Goal: Information Seeking & Learning: Learn about a topic

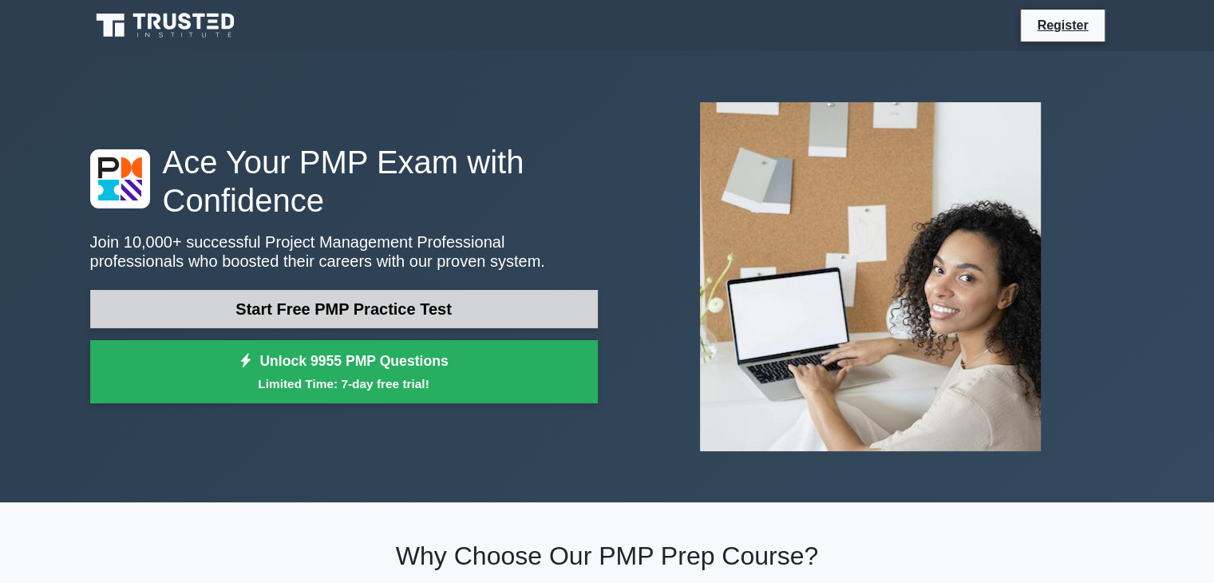
click at [382, 308] on link "Start Free PMP Practice Test" at bounding box center [344, 309] width 508 height 38
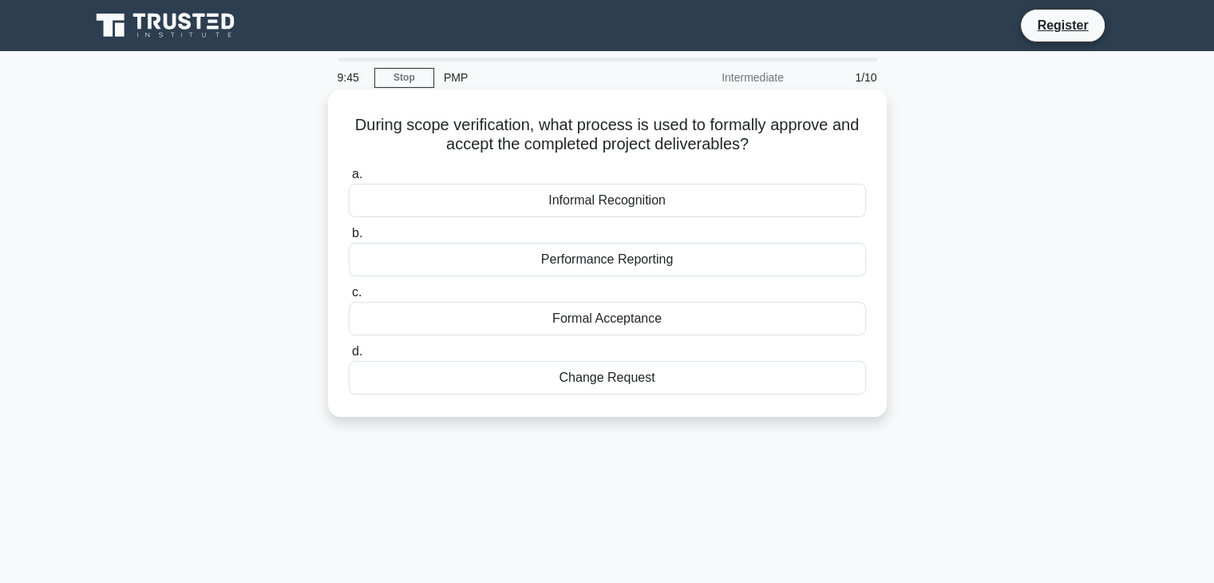
click at [607, 326] on div "Formal Acceptance" at bounding box center [607, 319] width 517 height 34
click at [349, 298] on input "c. Formal Acceptance" at bounding box center [349, 292] width 0 height 10
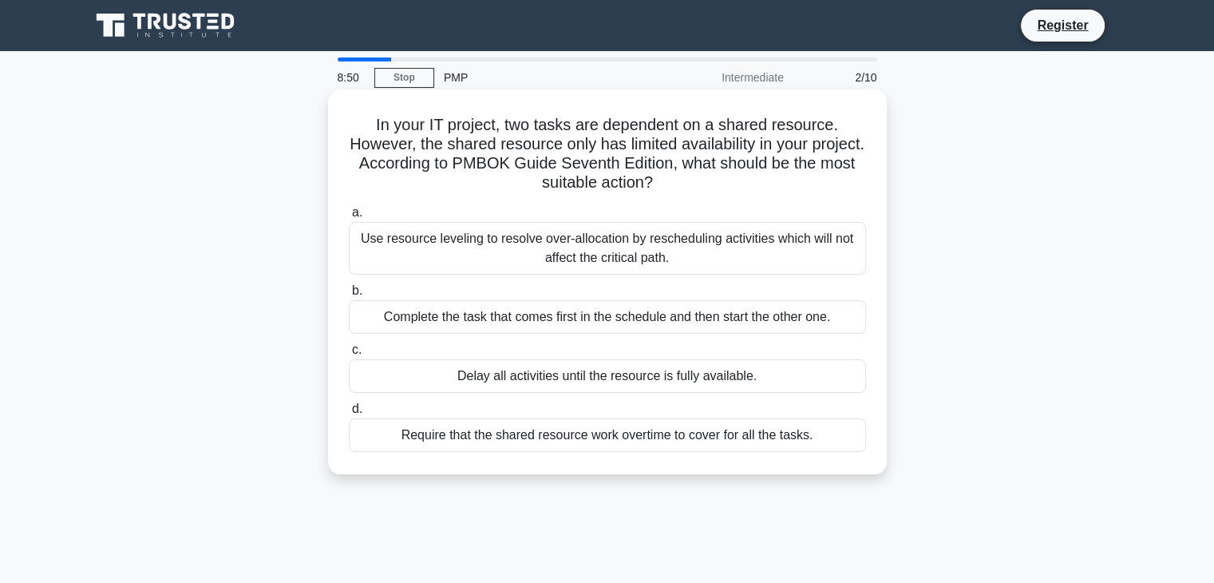
click at [508, 377] on div "Delay all activities until the resource is fully available." at bounding box center [607, 376] width 517 height 34
click at [349, 355] on input "c. Delay all activities until the resource is fully available." at bounding box center [349, 350] width 0 height 10
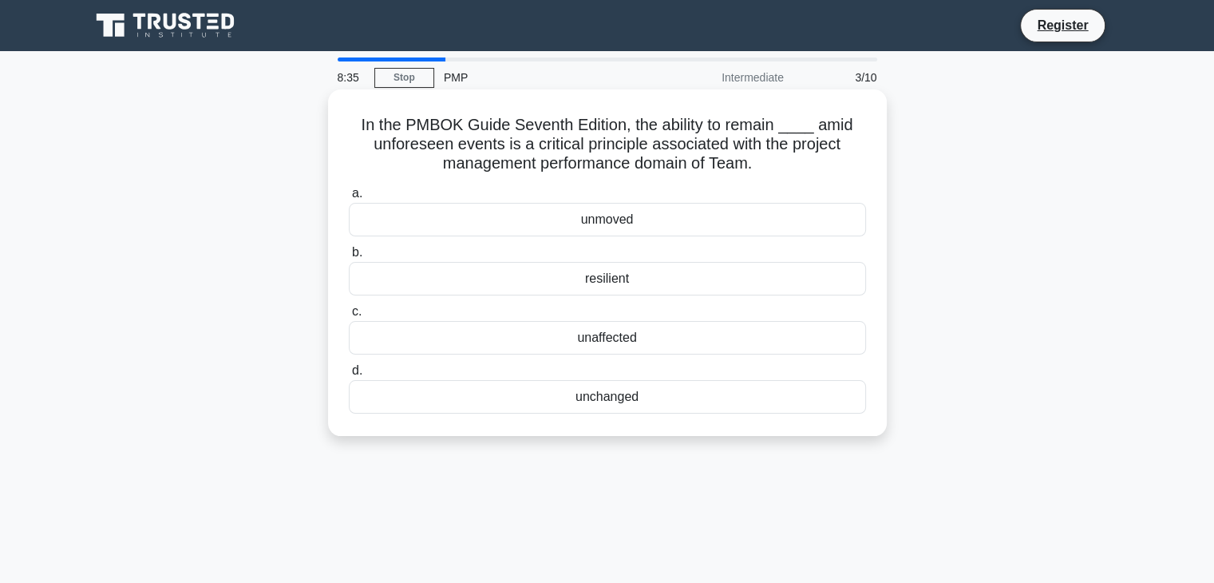
click at [595, 397] on div "unchanged" at bounding box center [607, 397] width 517 height 34
click at [349, 376] on input "d. unchanged" at bounding box center [349, 371] width 0 height 10
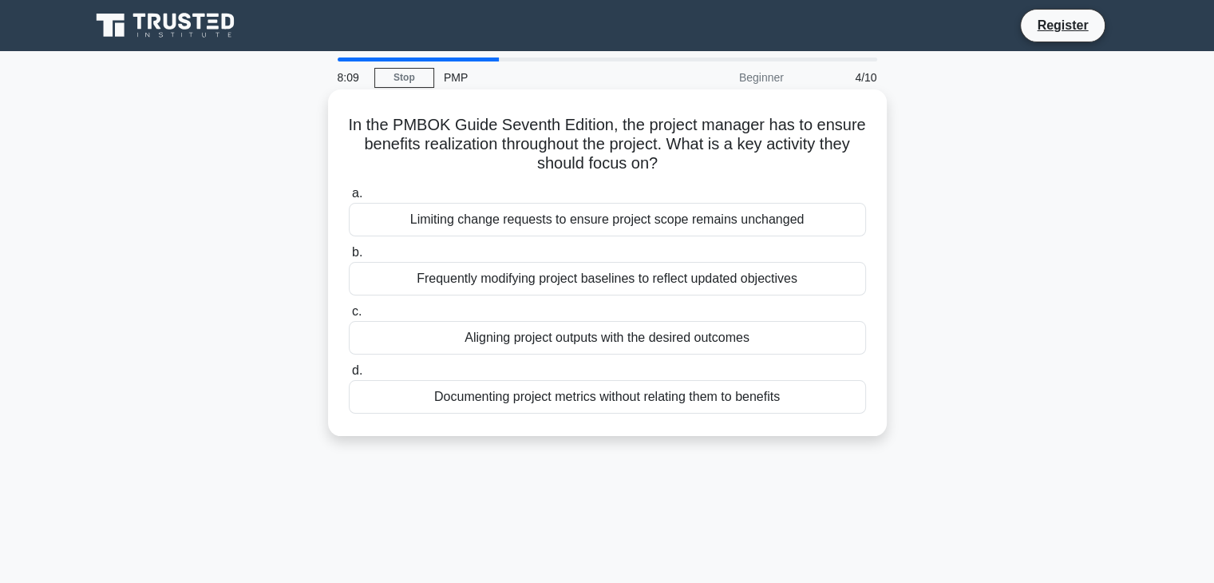
click at [728, 341] on div "Aligning project outputs with the desired outcomes" at bounding box center [607, 338] width 517 height 34
click at [349, 317] on input "c. Aligning project outputs with the desired outcomes" at bounding box center [349, 311] width 0 height 10
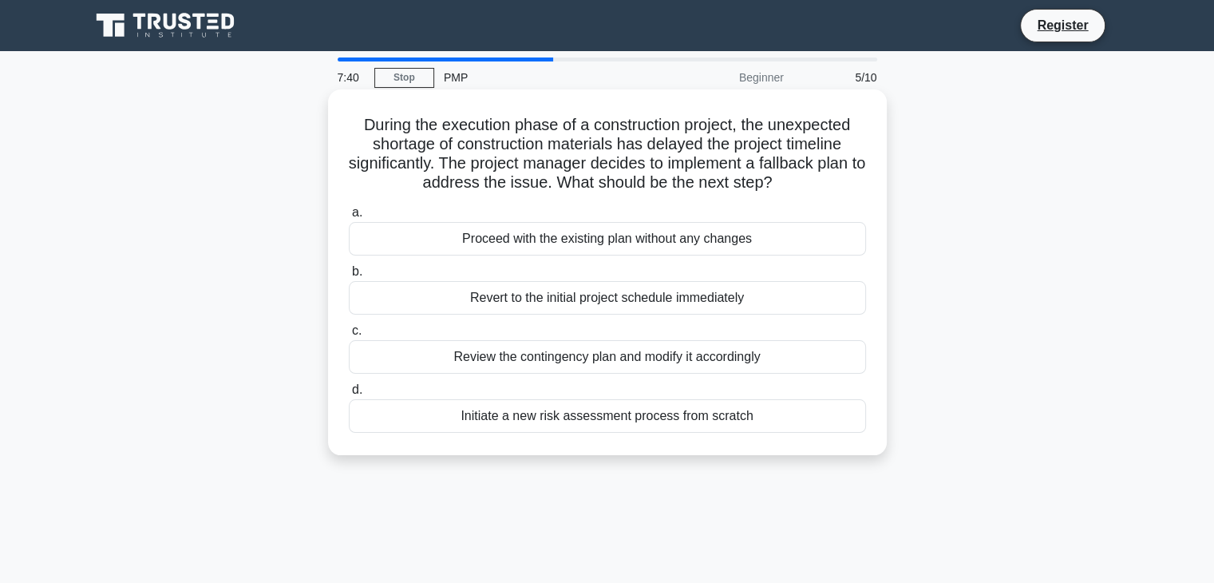
click at [682, 357] on div "Review the contingency plan and modify it accordingly" at bounding box center [607, 357] width 517 height 34
click at [349, 336] on input "c. Review the contingency plan and modify it accordingly" at bounding box center [349, 331] width 0 height 10
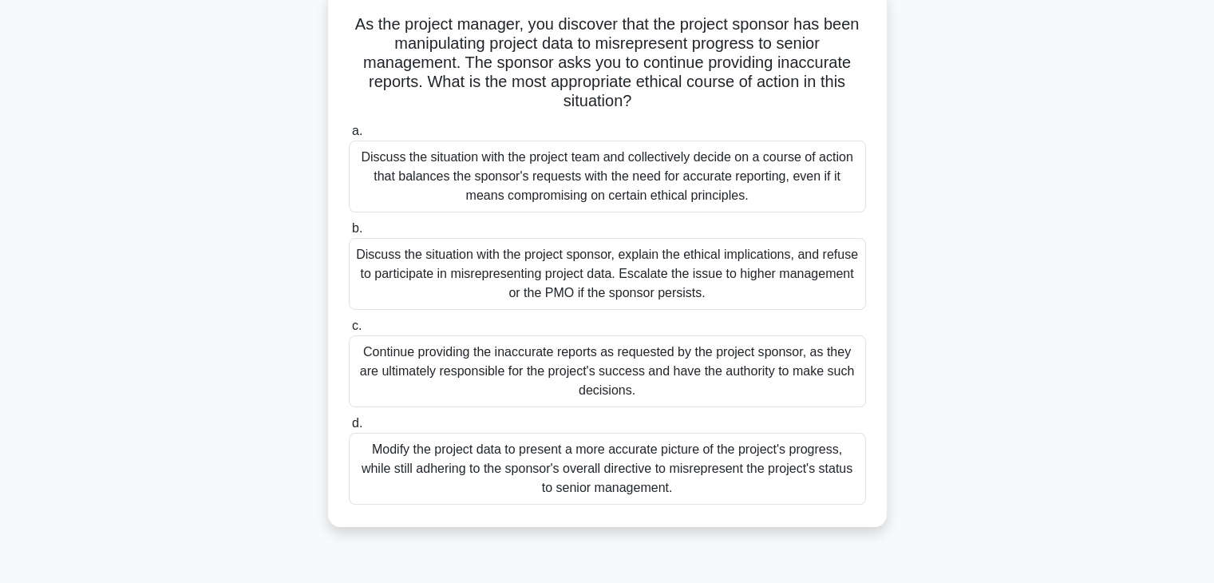
scroll to position [102, 0]
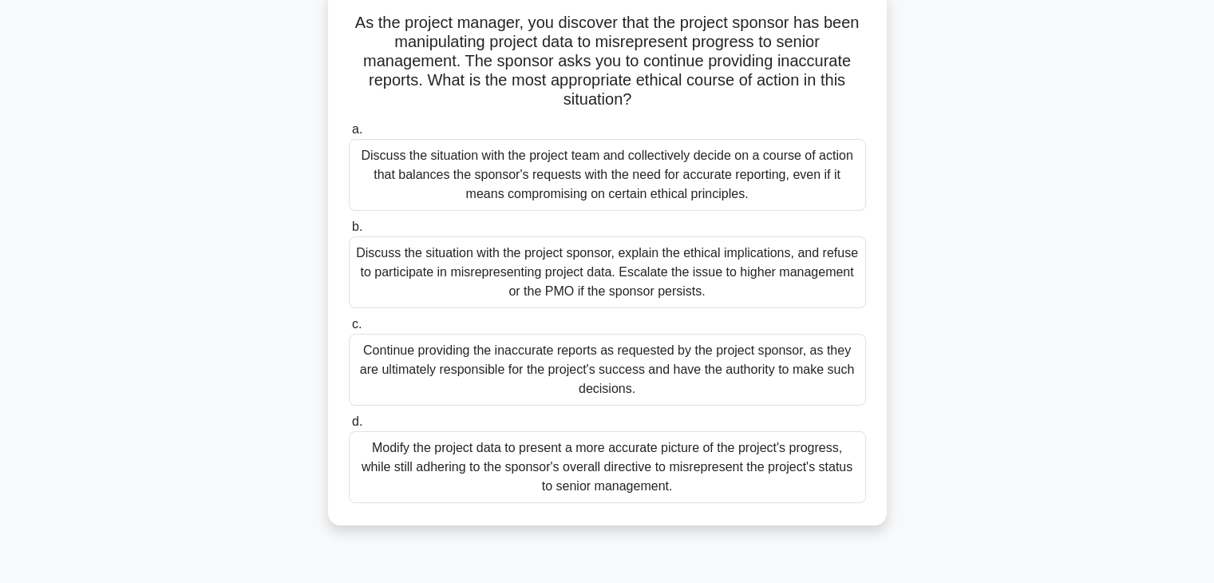
click at [747, 277] on div "Discuss the situation with the project sponsor, explain the ethical implication…" at bounding box center [607, 272] width 517 height 72
click at [349, 232] on input "b. Discuss the situation with the project sponsor, explain the ethical implicat…" at bounding box center [349, 227] width 0 height 10
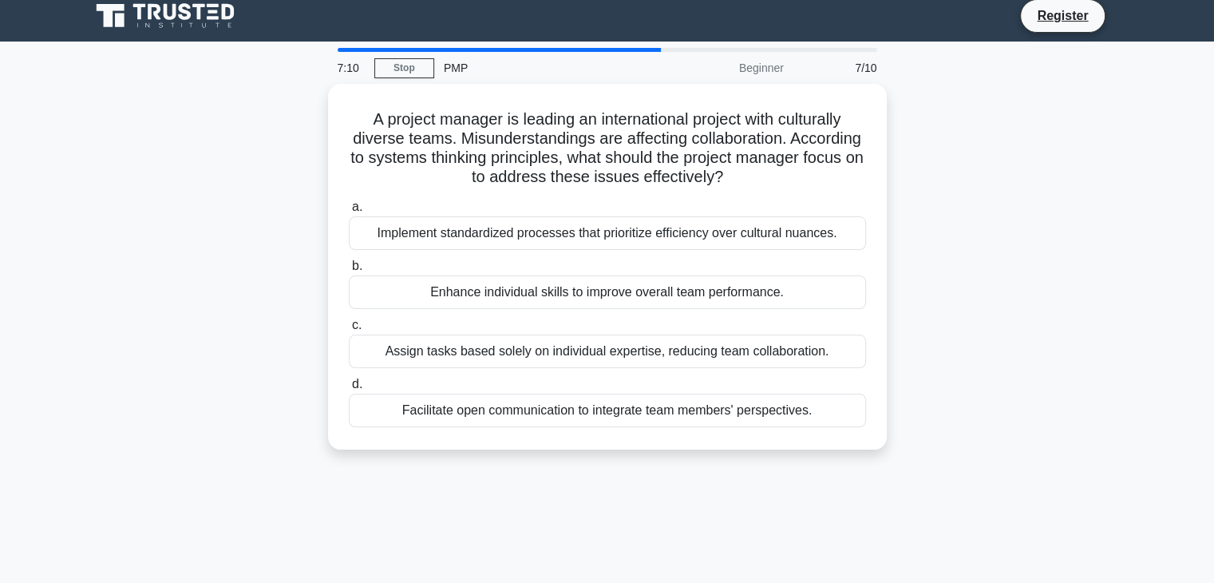
scroll to position [0, 0]
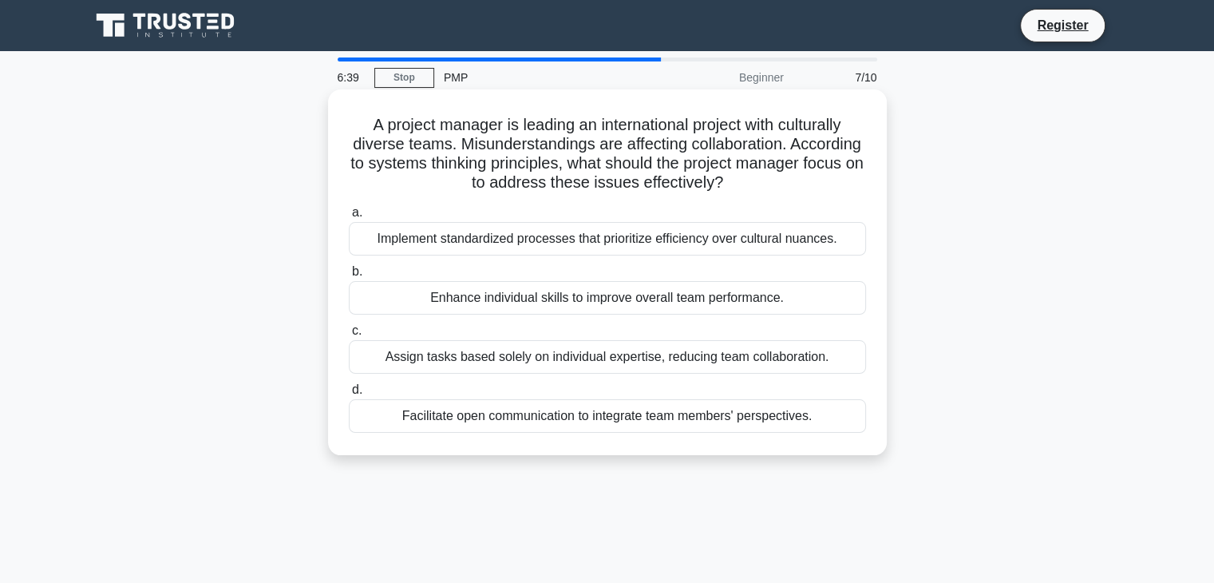
click at [672, 424] on div "Facilitate open communication to integrate team members' perspectives." at bounding box center [607, 416] width 517 height 34
click at [349, 395] on input "d. Facilitate open communication to integrate team members' perspectives." at bounding box center [349, 390] width 0 height 10
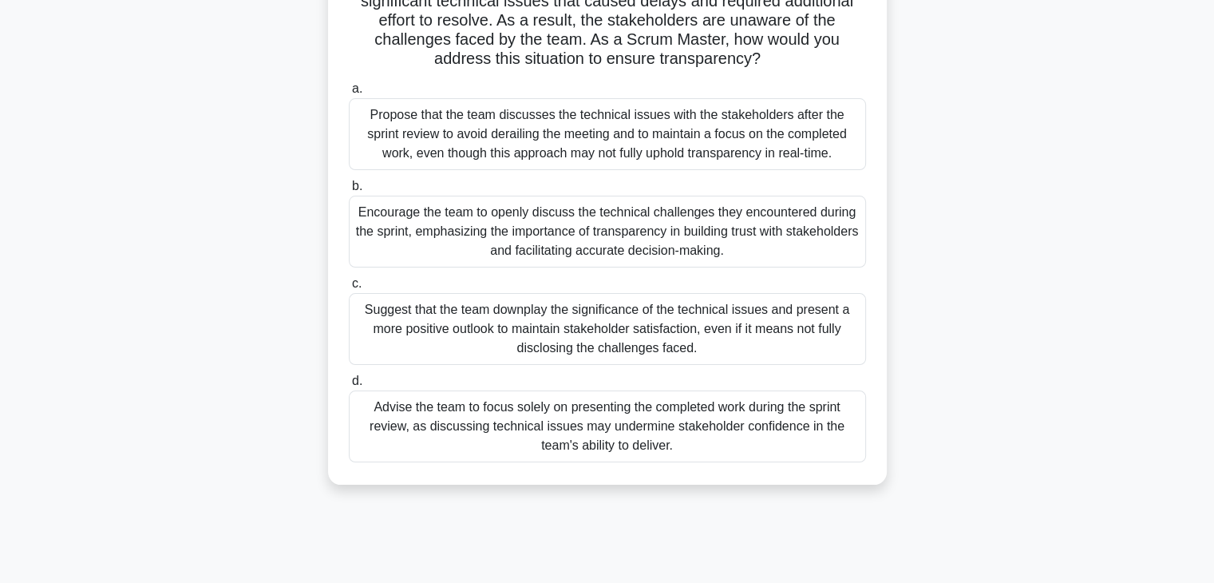
scroll to position [161, 0]
click at [665, 254] on div "Encourage the team to openly discuss the technical challenges they encountered …" at bounding box center [607, 232] width 517 height 72
click at [349, 192] on input "b. Encourage the team to openly discuss the technical challenges they encounter…" at bounding box center [349, 187] width 0 height 10
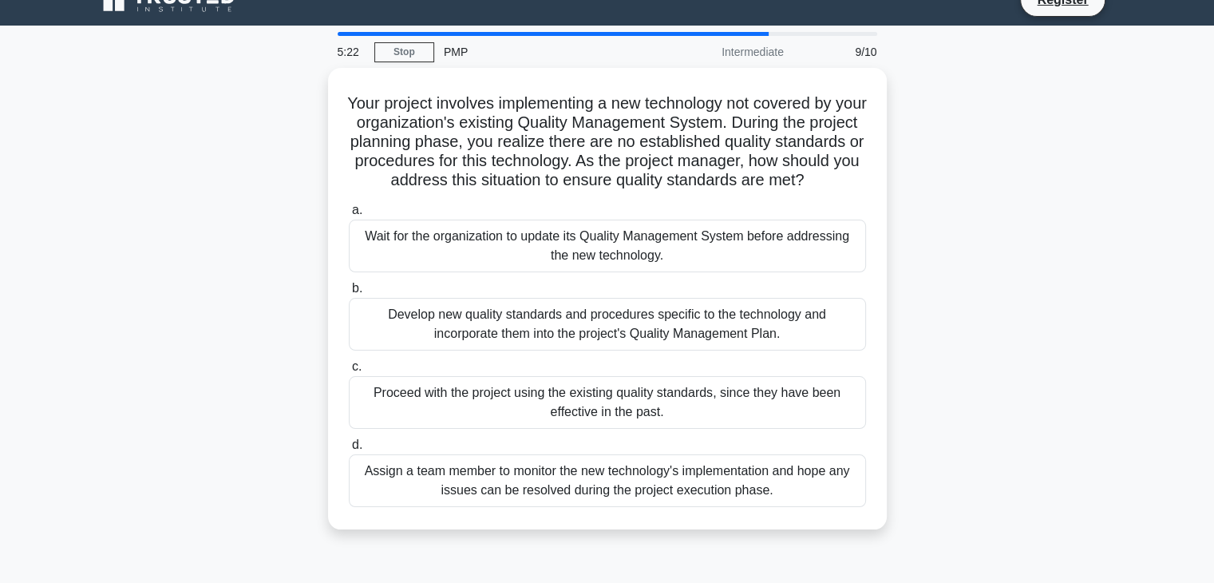
scroll to position [27, 0]
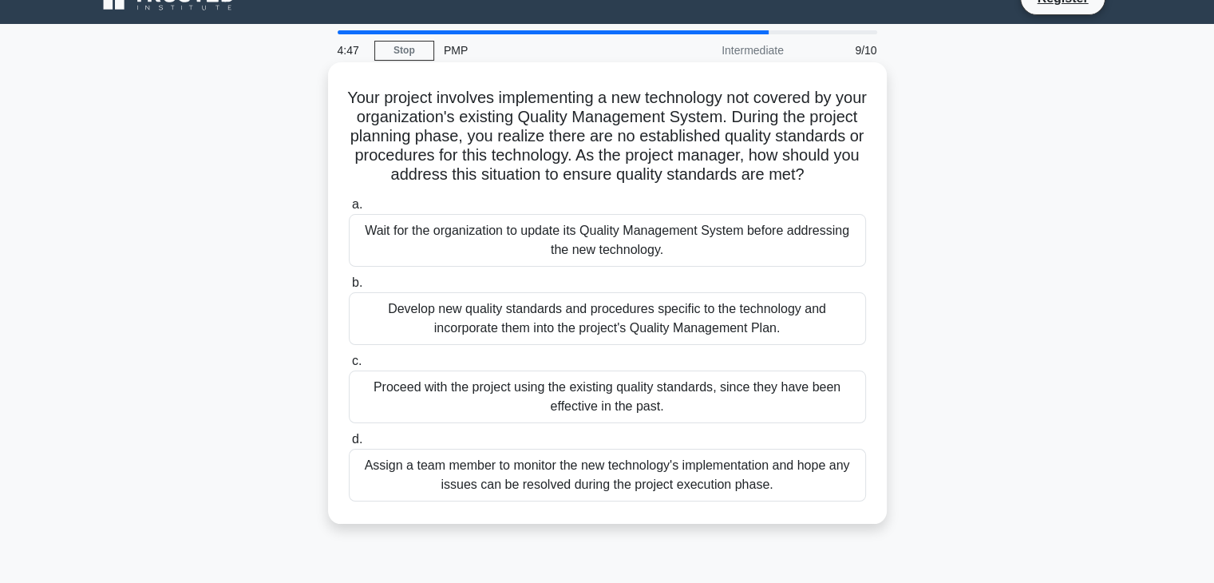
click at [600, 336] on div "Develop new quality standards and procedures specific to the technology and inc…" at bounding box center [607, 318] width 517 height 53
click at [349, 288] on input "b. Develop new quality standards and procedures specific to the technology and …" at bounding box center [349, 283] width 0 height 10
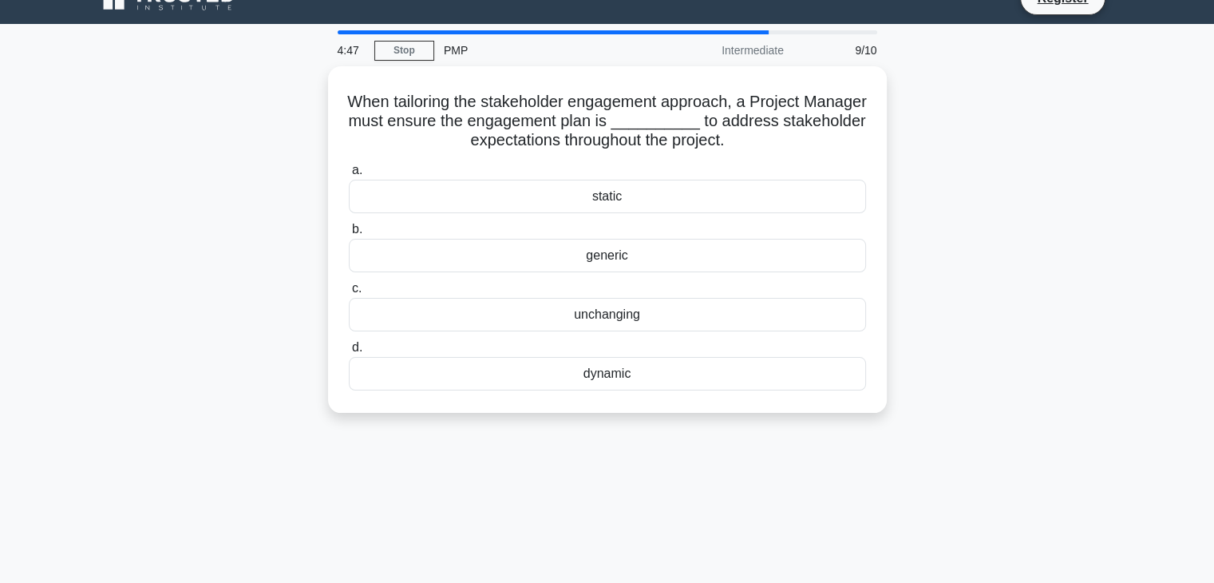
scroll to position [0, 0]
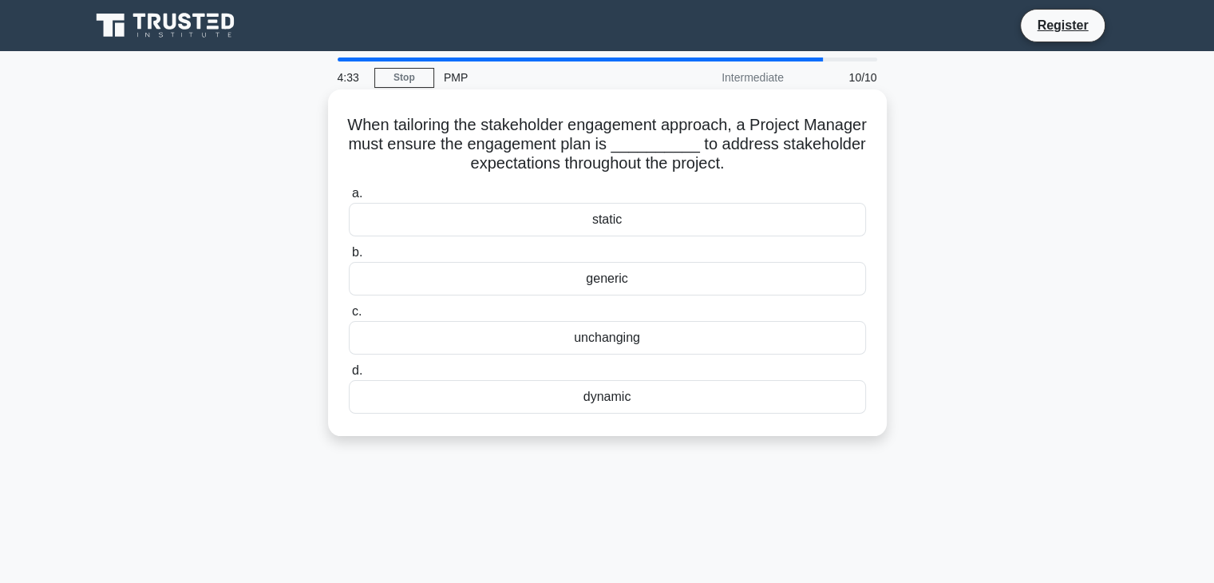
click at [584, 397] on div "dynamic" at bounding box center [607, 397] width 517 height 34
click at [349, 376] on input "d. dynamic" at bounding box center [349, 371] width 0 height 10
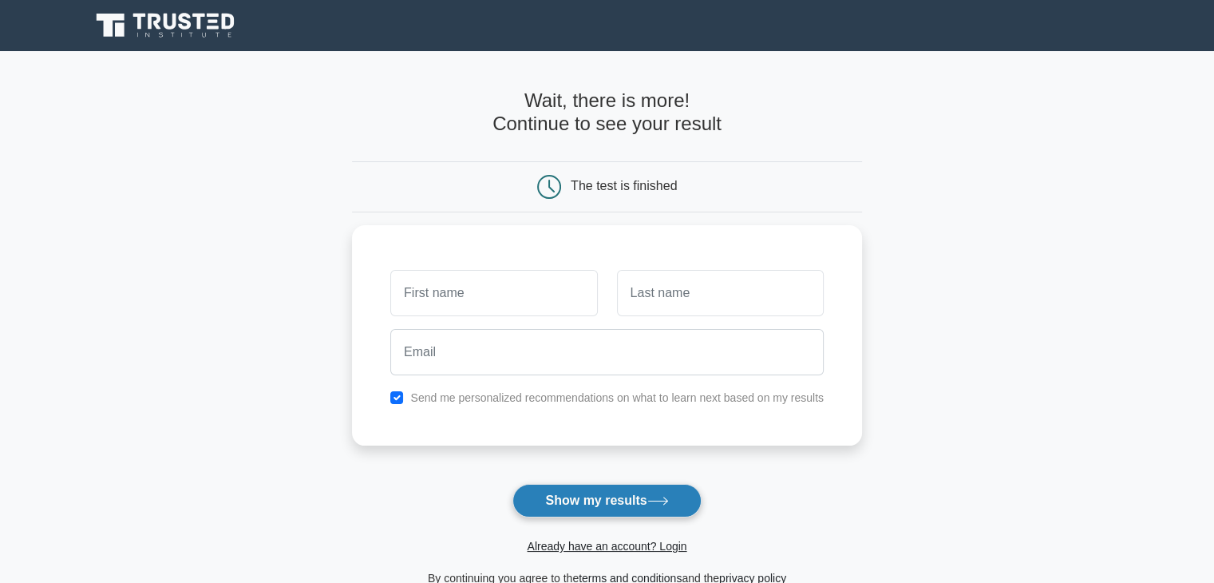
click at [578, 499] on button "Show my results" at bounding box center [606, 501] width 188 height 34
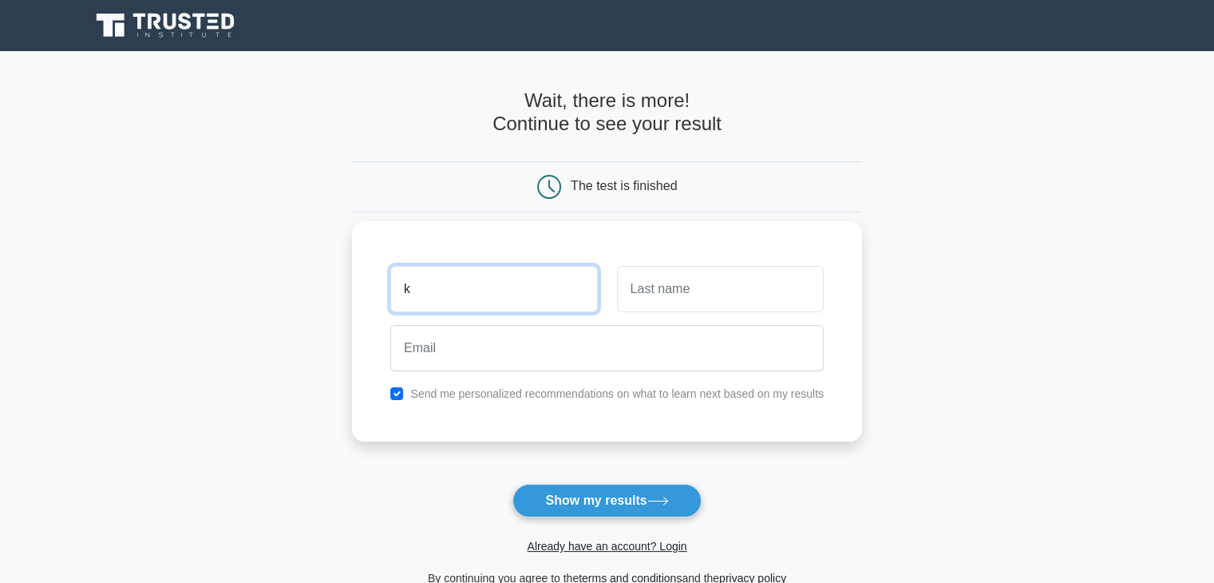
type input "k"
click at [700, 289] on input "text" at bounding box center [720, 289] width 207 height 46
type input "s"
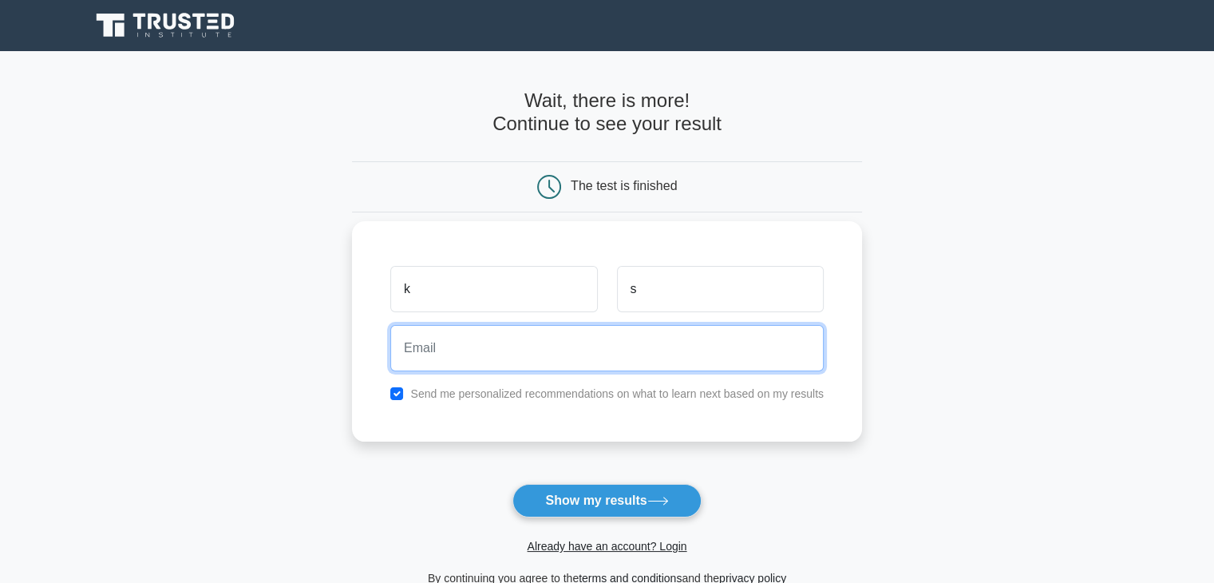
click at [502, 336] on input "email" at bounding box center [606, 348] width 433 height 46
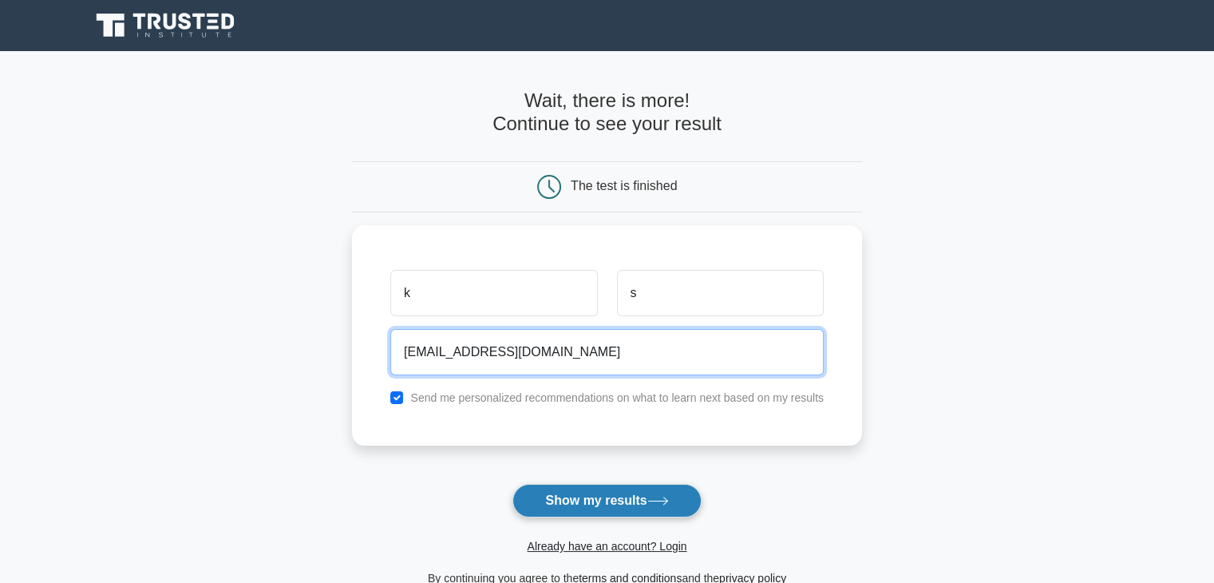
type input "[EMAIL_ADDRESS][DOMAIN_NAME]"
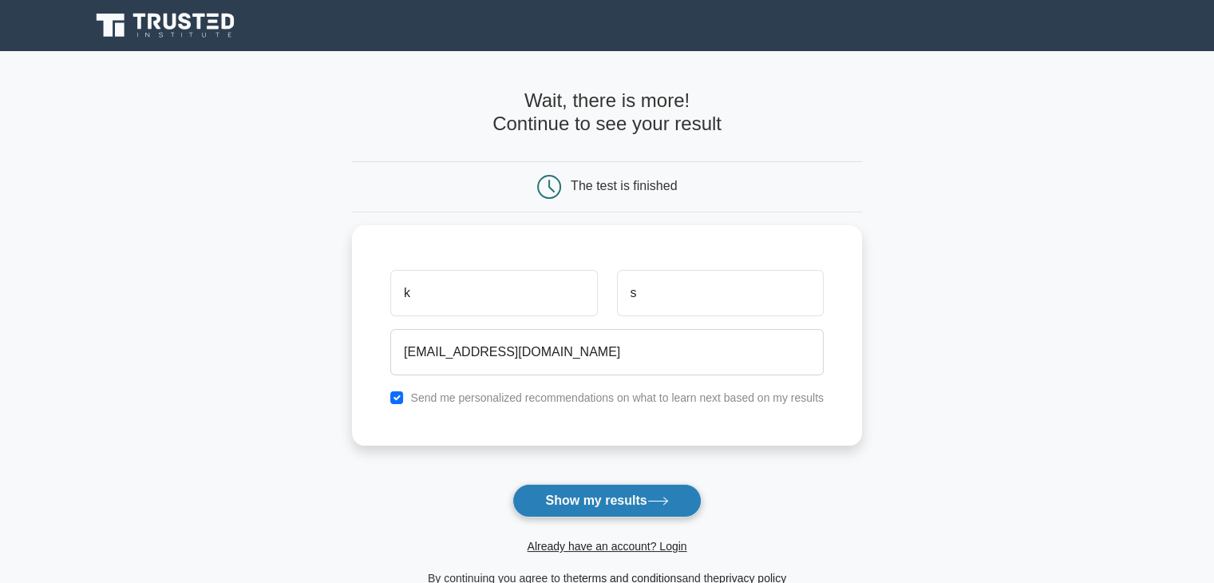
click at [579, 499] on button "Show my results" at bounding box center [606, 501] width 188 height 34
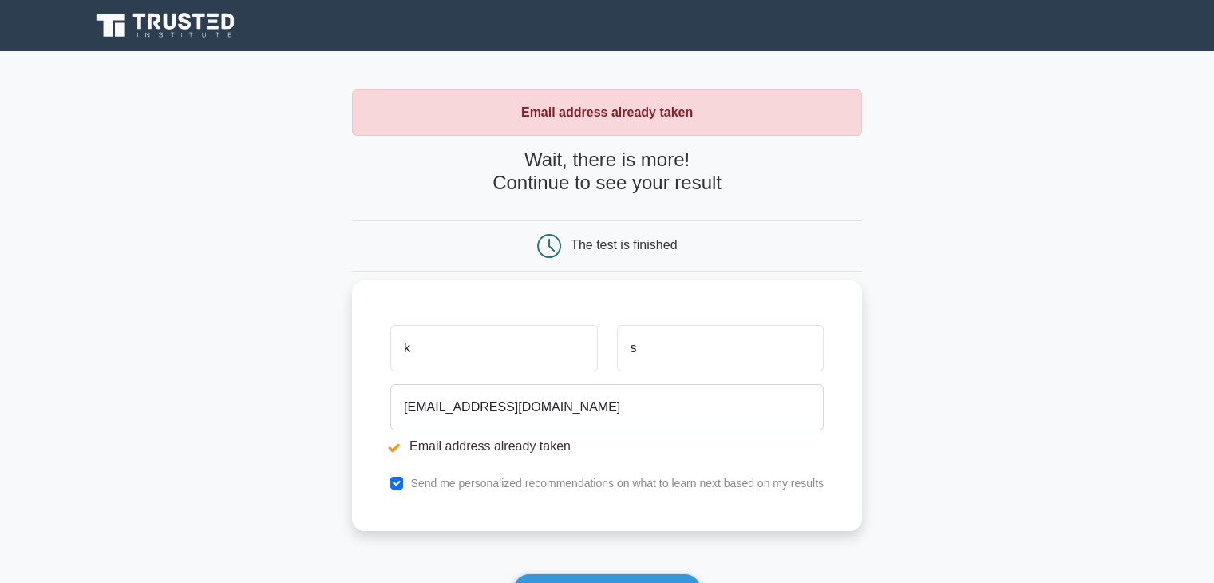
click at [472, 336] on input "k" at bounding box center [493, 348] width 207 height 46
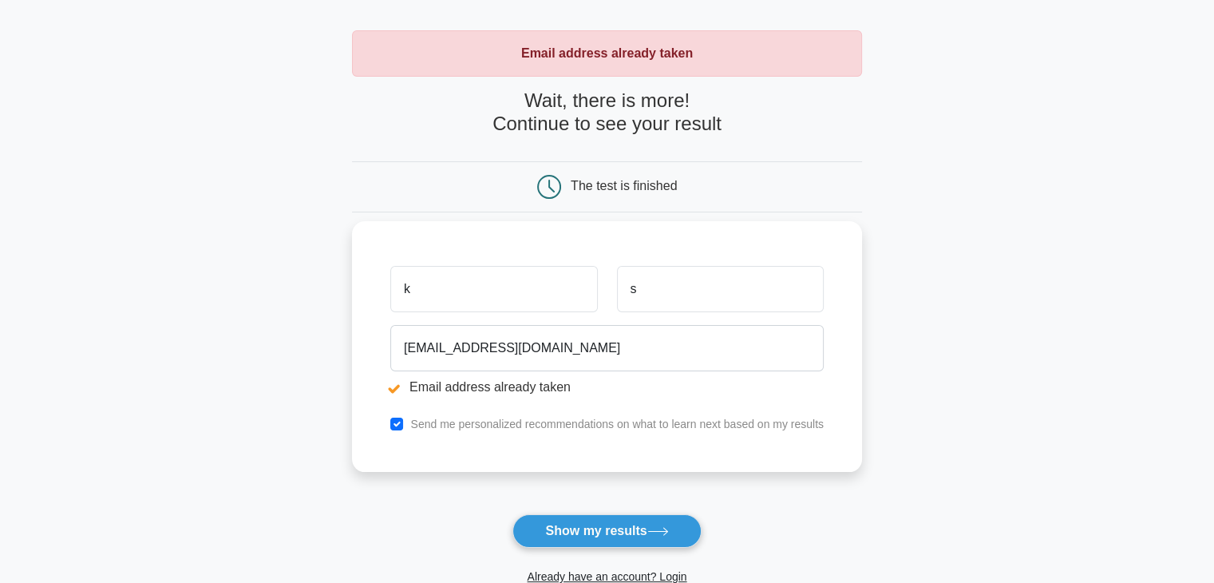
scroll to position [34, 0]
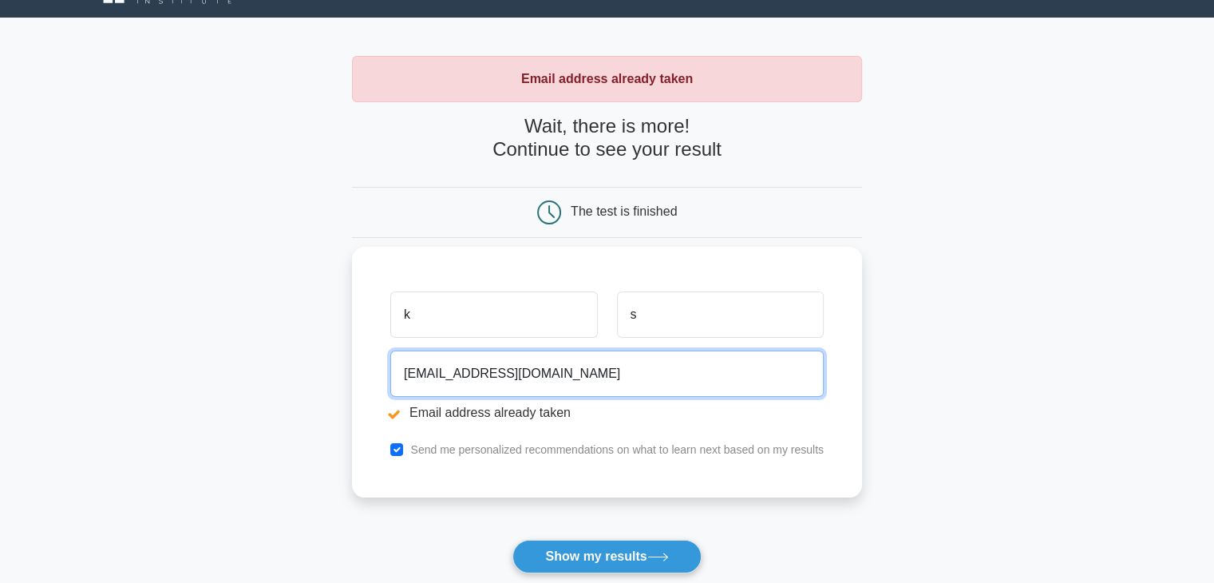
click at [460, 374] on input "[EMAIL_ADDRESS][DOMAIN_NAME]" at bounding box center [606, 373] width 433 height 46
click at [411, 370] on input "[EMAIL_ADDRESS][DOMAIN_NAME]" at bounding box center [606, 373] width 433 height 46
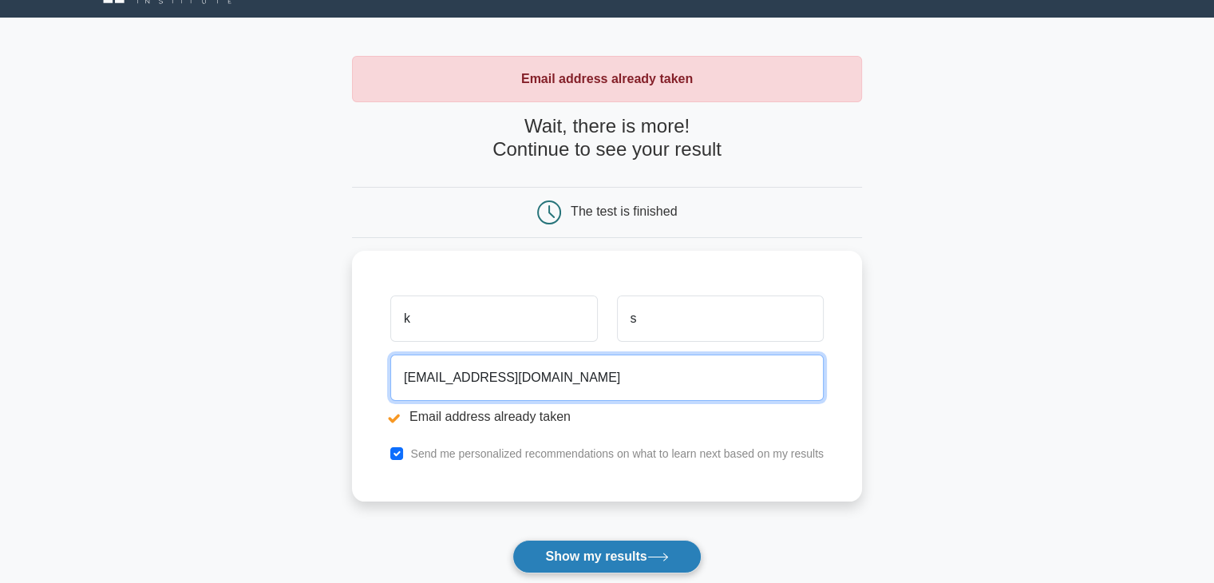
type input "[EMAIL_ADDRESS][DOMAIN_NAME]"
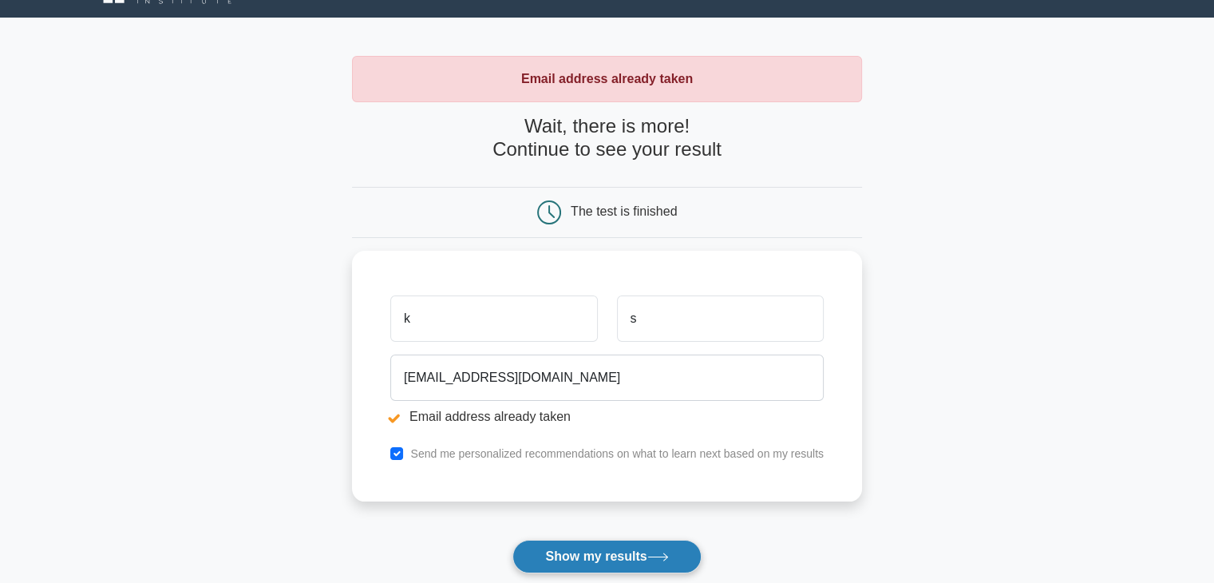
click at [596, 563] on button "Show my results" at bounding box center [606, 557] width 188 height 34
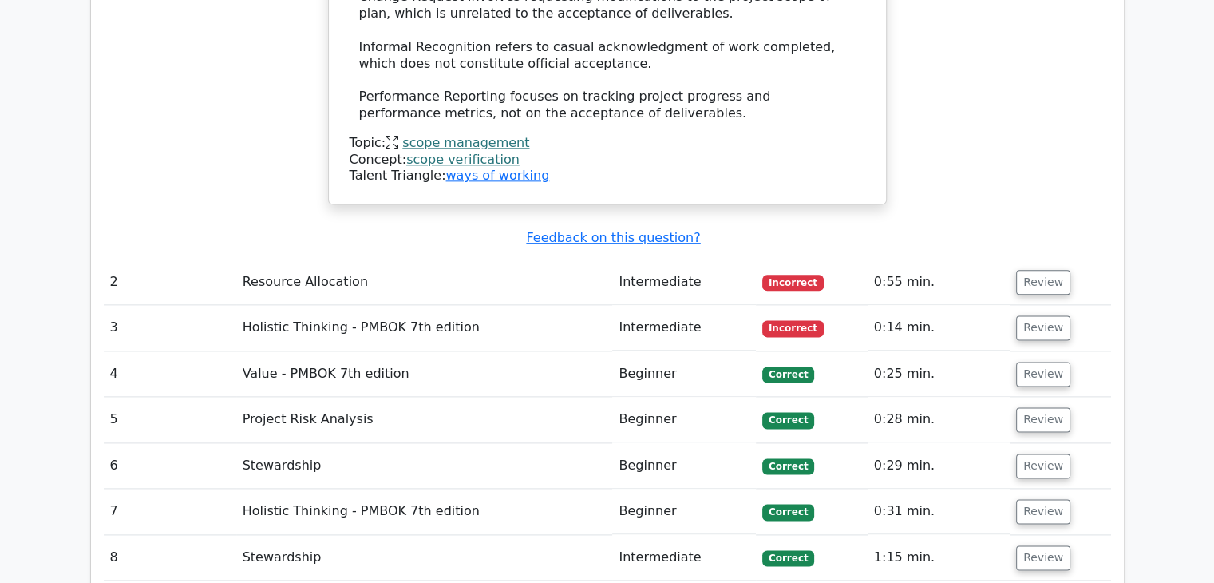
scroll to position [2020, 0]
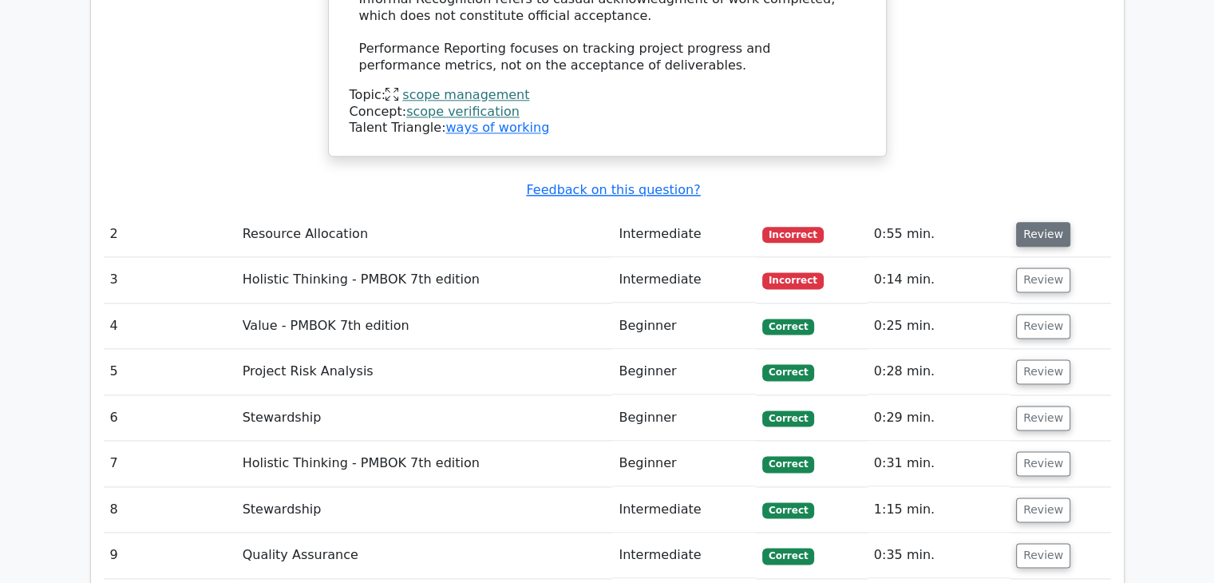
click at [1034, 222] on button "Review" at bounding box center [1043, 234] width 54 height 25
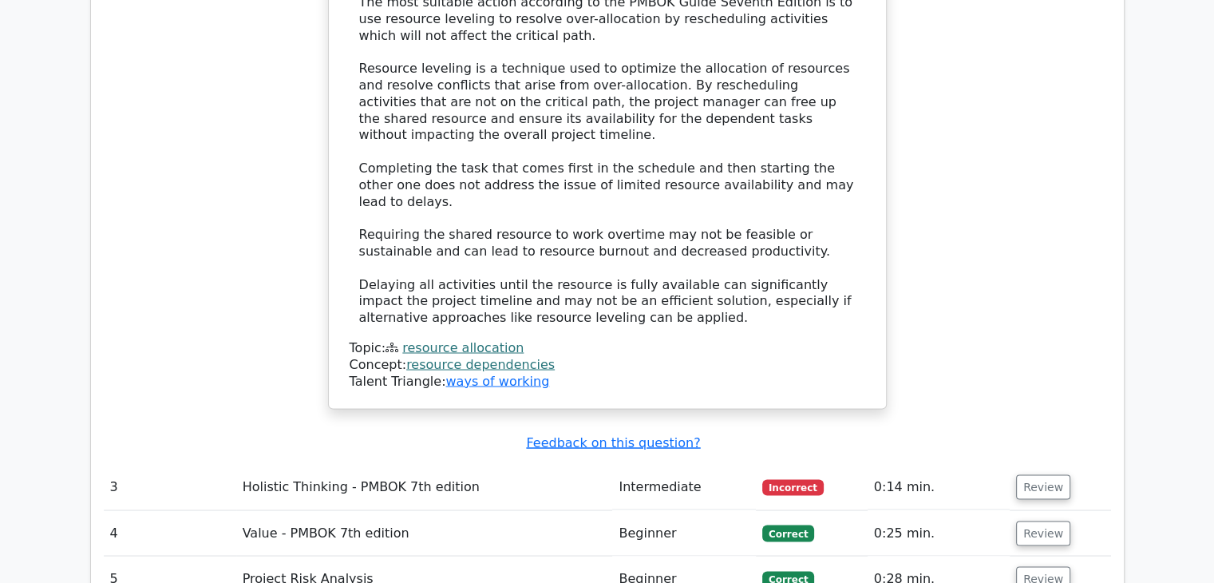
scroll to position [2702, 0]
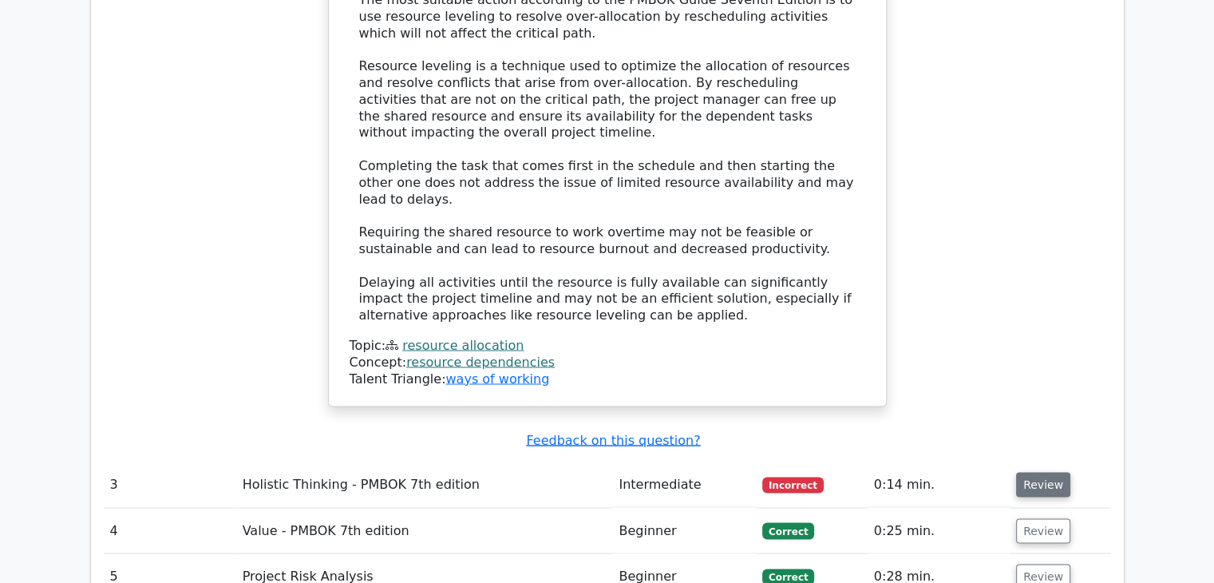
click at [1049, 472] on button "Review" at bounding box center [1043, 484] width 54 height 25
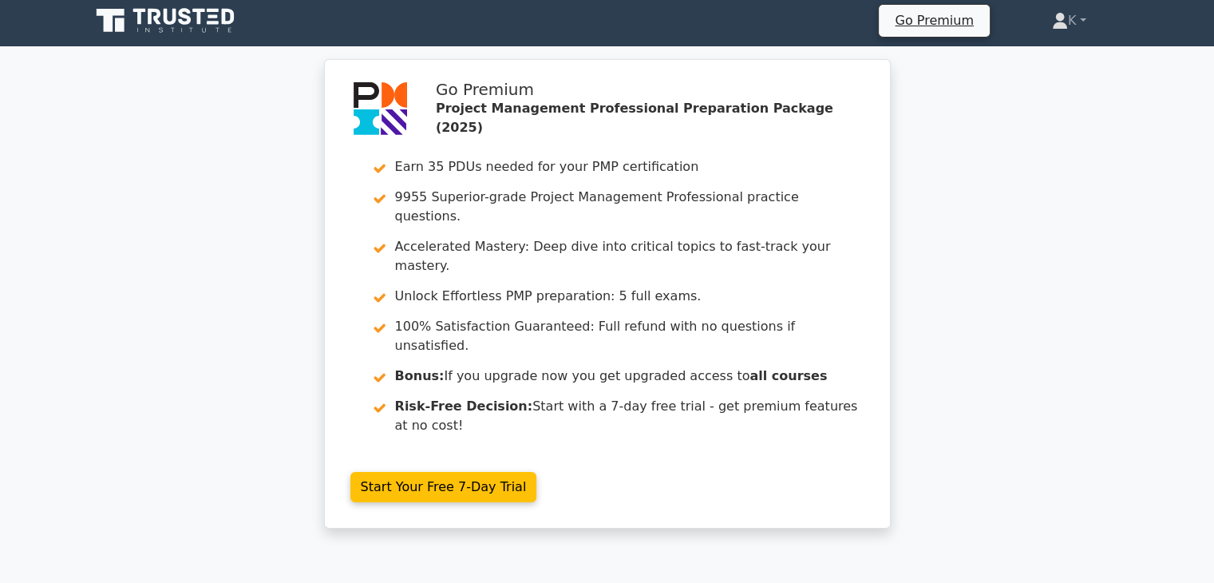
scroll to position [0, 0]
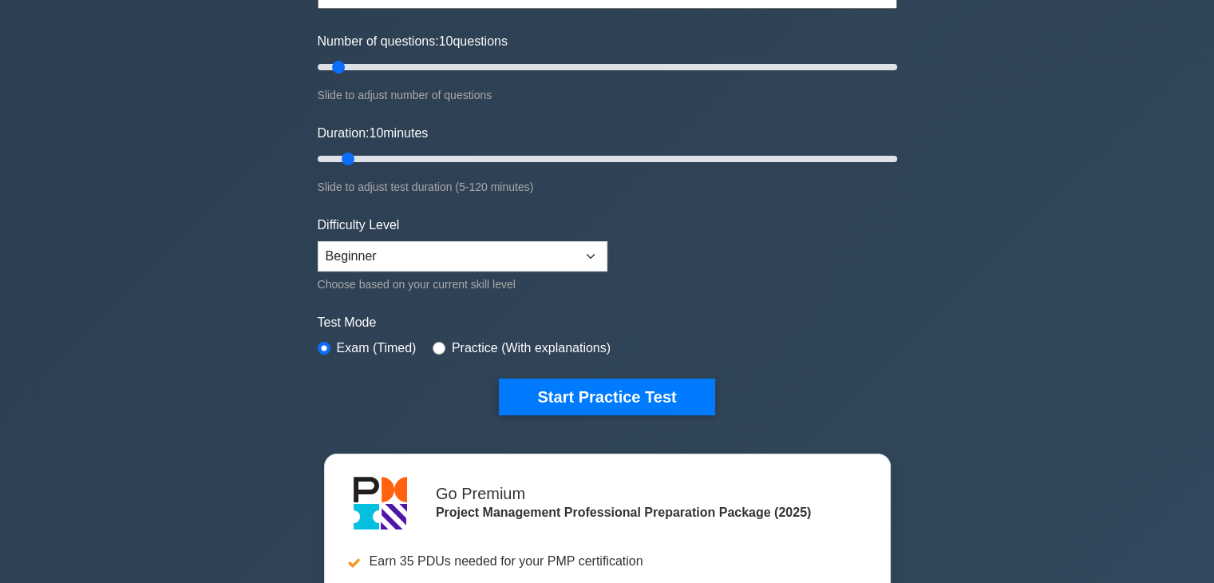
scroll to position [201, 0]
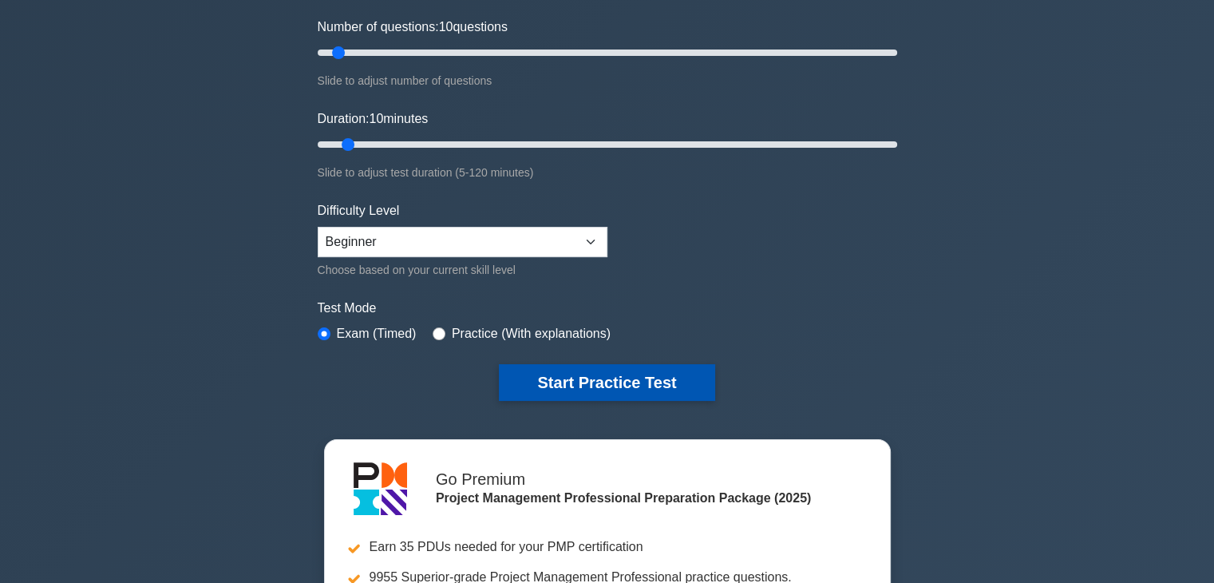
click at [590, 382] on button "Start Practice Test" at bounding box center [606, 382] width 215 height 37
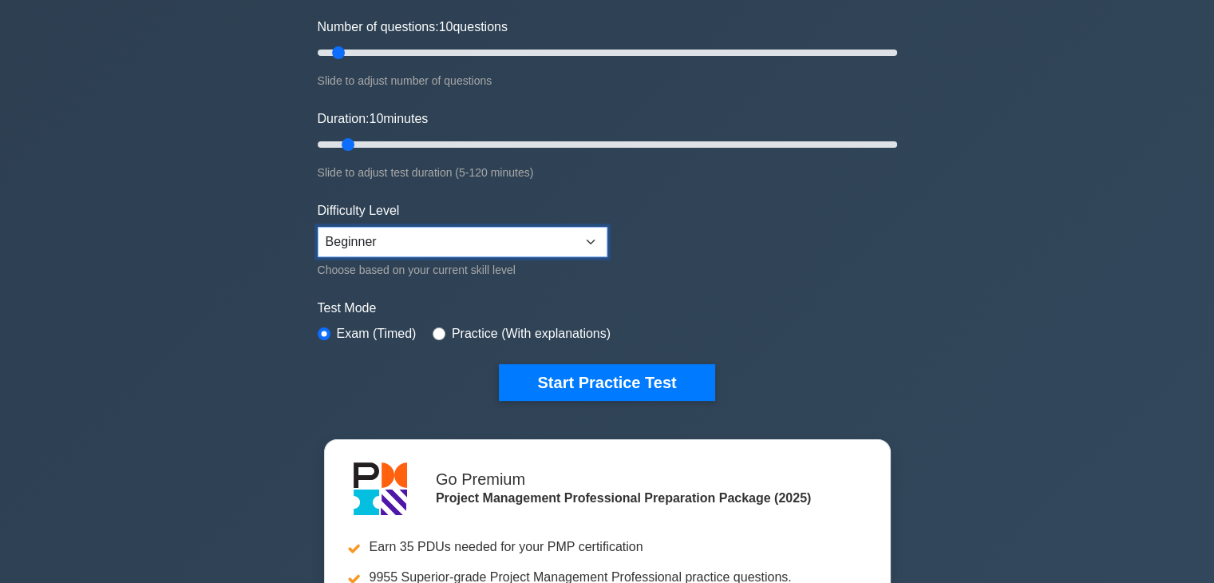
click at [586, 235] on select "Beginner Intermediate Expert" at bounding box center [463, 242] width 290 height 30
select select "expert"
click at [318, 227] on select "Beginner Intermediate Expert" at bounding box center [463, 242] width 290 height 30
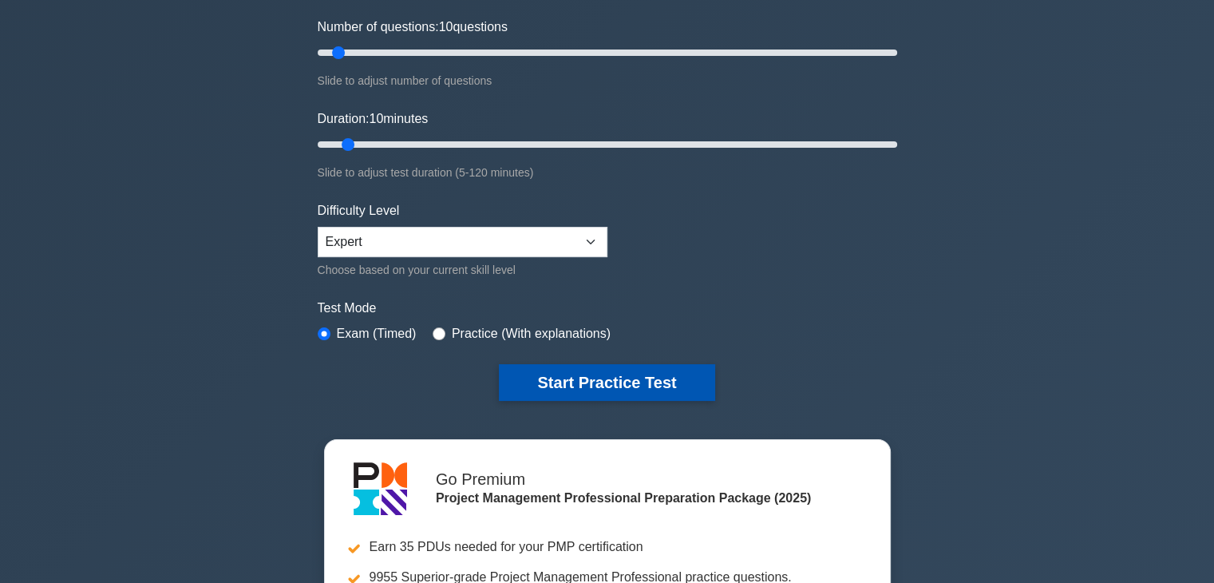
click at [560, 384] on button "Start Practice Test" at bounding box center [606, 382] width 215 height 37
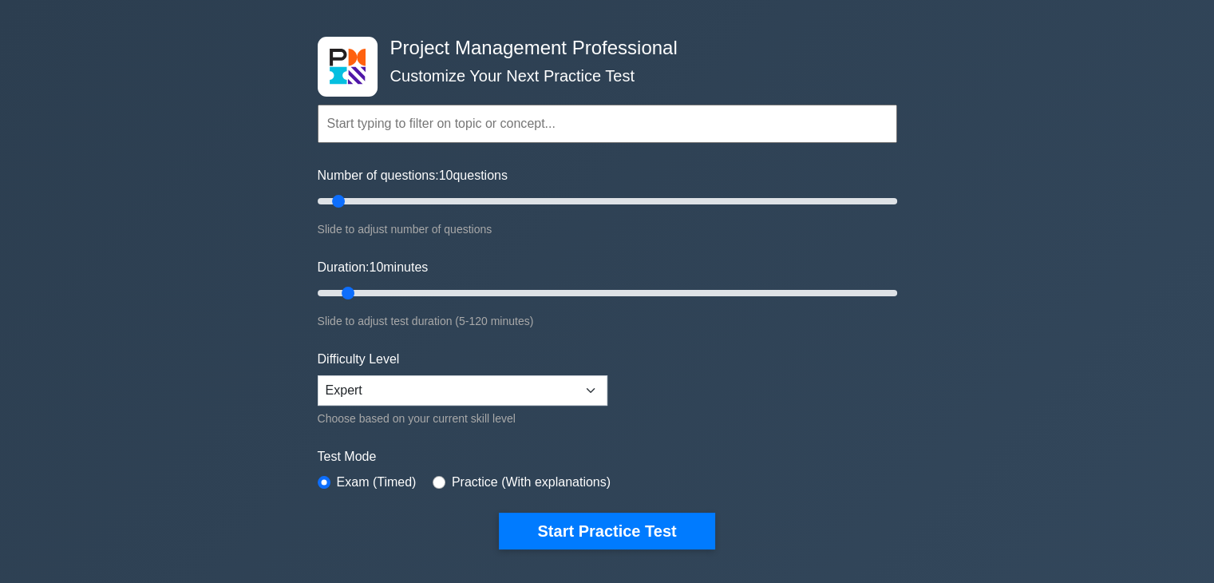
scroll to position [51, 0]
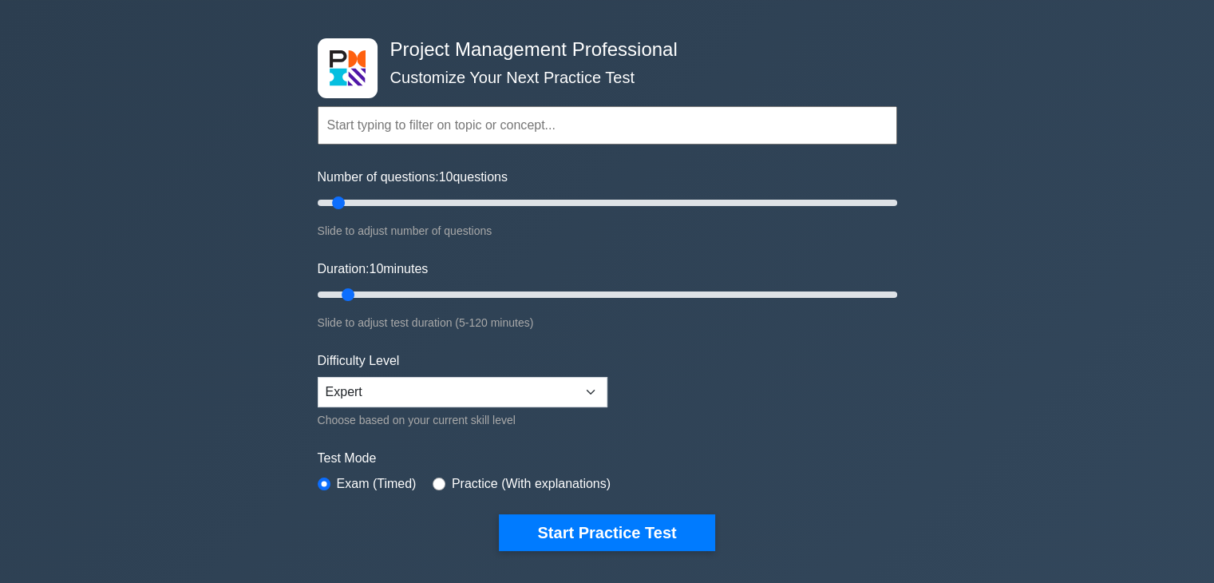
click at [607, 129] on input "text" at bounding box center [607, 125] width 579 height 38
click at [917, 165] on div "Project Management Professional Customize Your Next Practice Test Topics Scope …" at bounding box center [607, 502] width 1214 height 1004
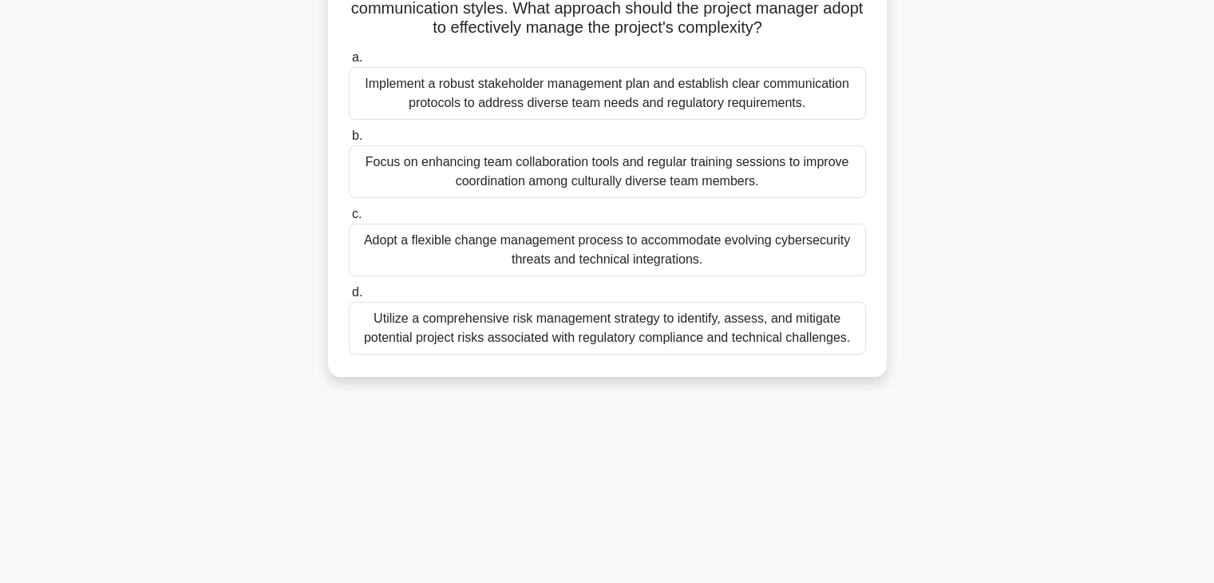
scroll to position [179, 0]
